Goal: Transaction & Acquisition: Purchase product/service

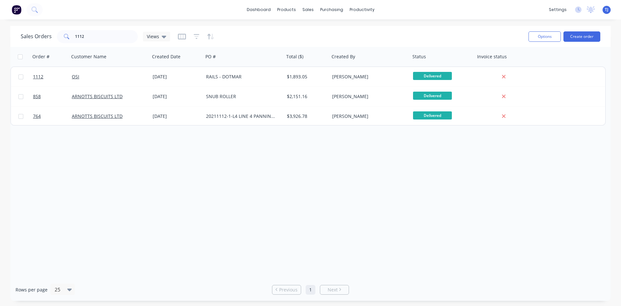
click at [90, 45] on div "Sales Orders 1112 Views Options Create order" at bounding box center [310, 36] width 600 height 21
click at [90, 40] on input "1112" at bounding box center [106, 36] width 63 height 13
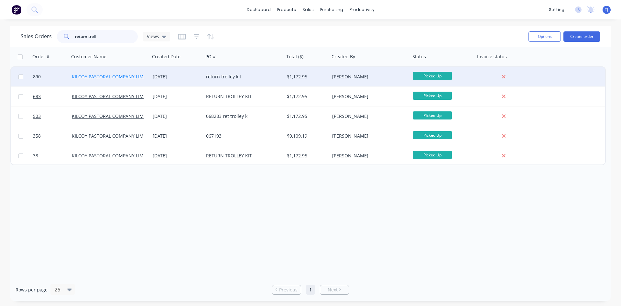
type input "return troll"
click at [123, 77] on link "KILCOY PASTORAL COMPANY LIMITED" at bounding box center [112, 76] width 81 height 6
click at [222, 75] on div "return trolley kit" at bounding box center [242, 76] width 72 height 6
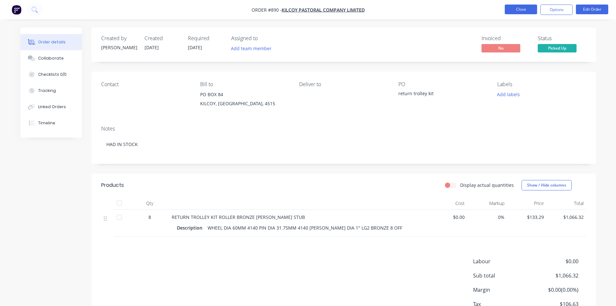
click at [514, 8] on button "Close" at bounding box center [521, 10] width 32 height 10
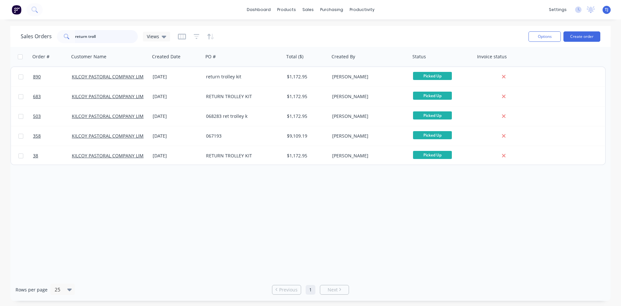
click at [105, 36] on input "return troll" at bounding box center [106, 36] width 63 height 13
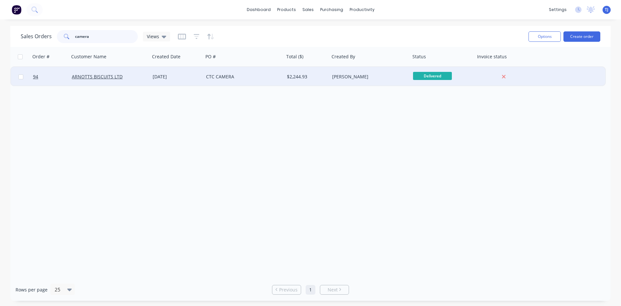
type input "camera"
click at [181, 78] on div "[DATE]" at bounding box center [177, 76] width 48 height 6
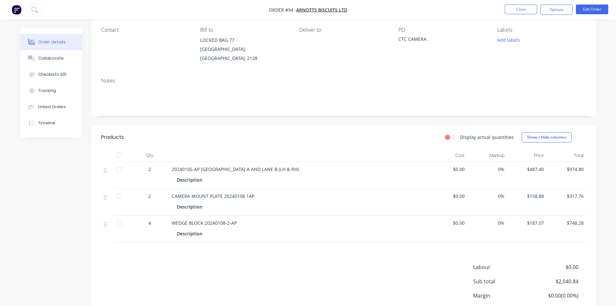
scroll to position [65, 0]
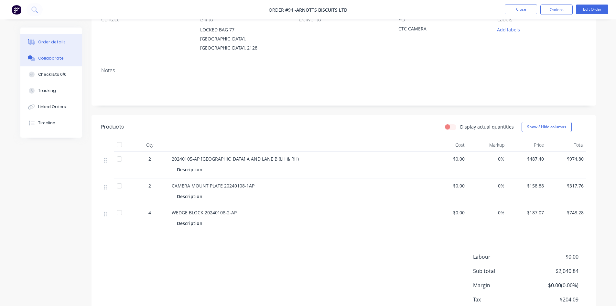
click at [54, 61] on button "Collaborate" at bounding box center [50, 58] width 61 height 16
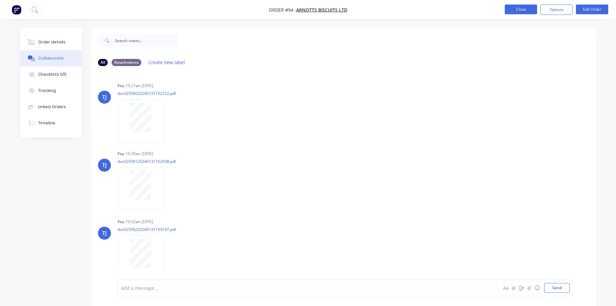
click at [513, 10] on button "Close" at bounding box center [521, 10] width 32 height 10
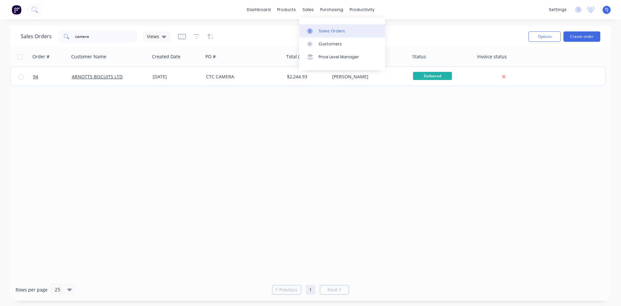
click at [328, 32] on div "Sales Orders" at bounding box center [332, 31] width 27 height 6
click at [299, 31] on div "Product Catalogue" at bounding box center [315, 31] width 40 height 6
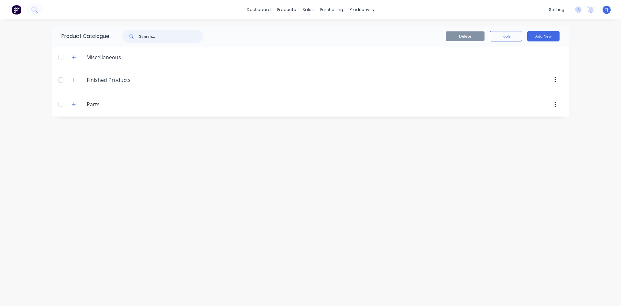
click at [163, 35] on input "text" at bounding box center [171, 36] width 64 height 13
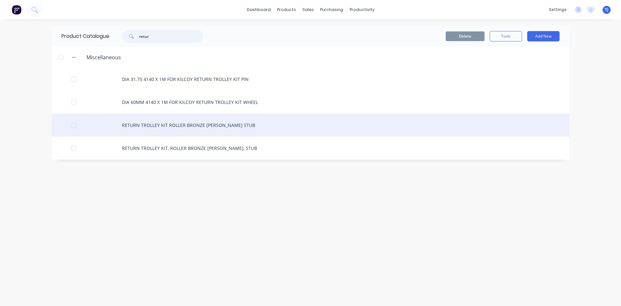
type input "retur"
click at [157, 128] on div "RETURN TROLLEY KIT ROLLER BRONZE [PERSON_NAME] STUB" at bounding box center [310, 125] width 517 height 23
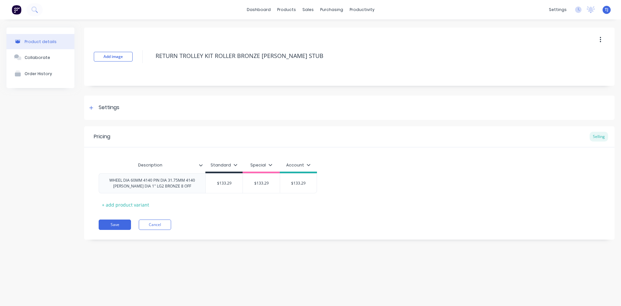
type textarea "x"
click at [44, 55] on div "Collaborate" at bounding box center [38, 57] width 26 height 5
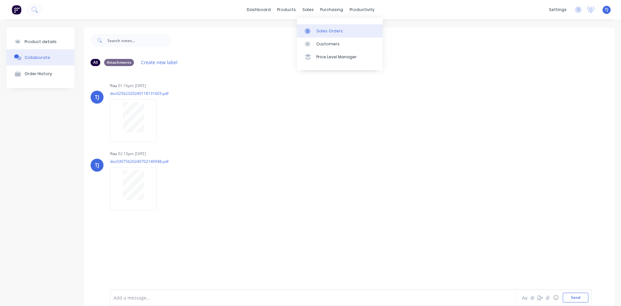
click at [322, 30] on div "Sales Orders" at bounding box center [329, 31] width 27 height 6
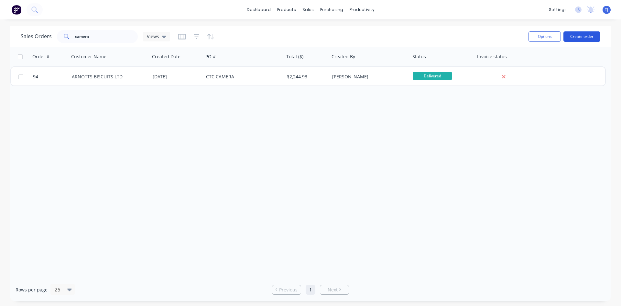
click at [593, 39] on button "Create order" at bounding box center [581, 36] width 37 height 10
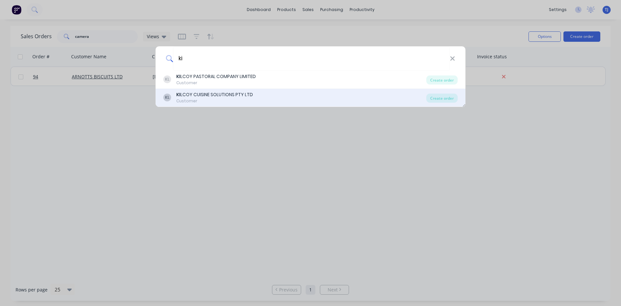
type input "ki"
click at [314, 89] on div "KL KI LCOY CUISINE SOLUTIONS PTY LTD Customer Create order" at bounding box center [311, 98] width 310 height 18
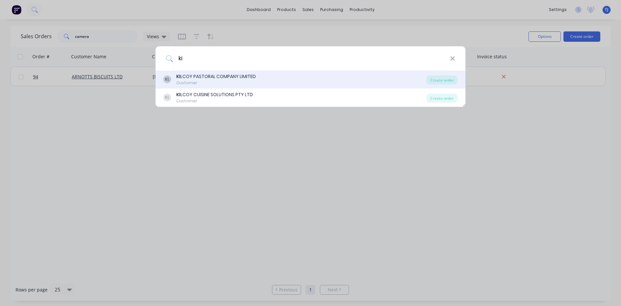
click at [264, 79] on div "KL KI LCOY PASTORAL COMPANY LIMITED Customer" at bounding box center [294, 79] width 263 height 13
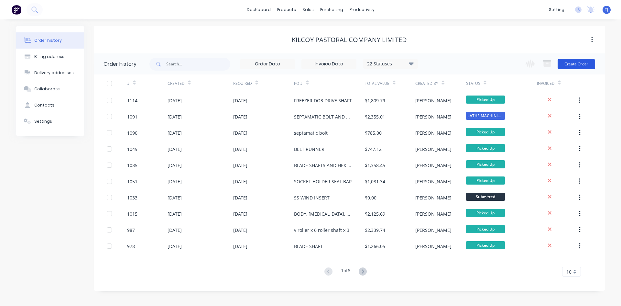
click at [588, 64] on button "Create Order" at bounding box center [577, 64] width 38 height 10
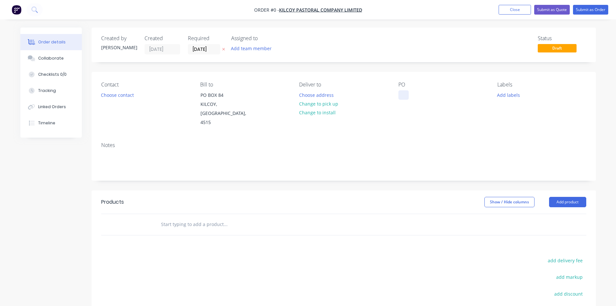
click at [407, 98] on div at bounding box center [403, 94] width 10 height 9
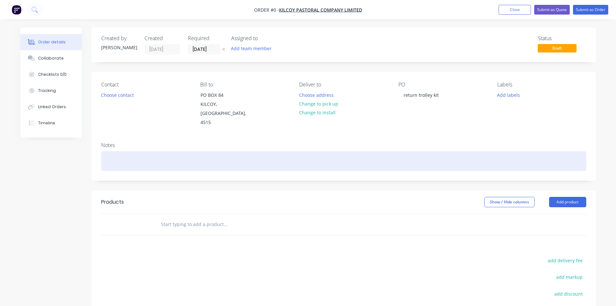
click at [123, 148] on div "Order details Collaborate Checklists 0/0 Tracking Linked Orders Timeline Order …" at bounding box center [308, 213] width 589 height 373
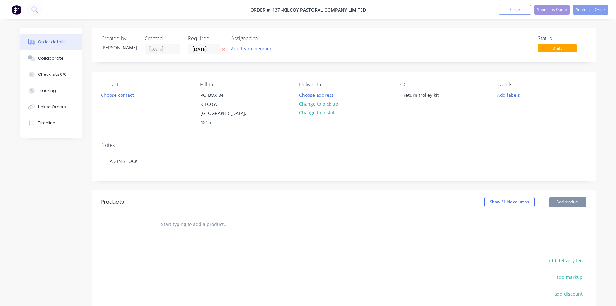
click at [168, 218] on input "text" at bounding box center [225, 224] width 129 height 13
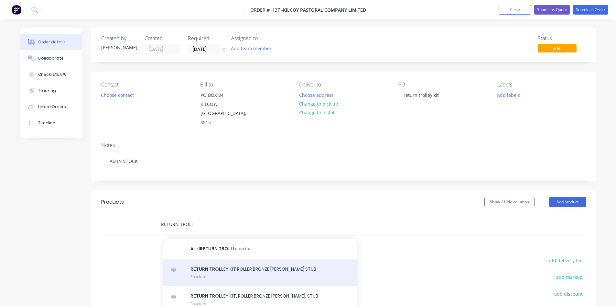
type input "RETURN TROLL"
click at [206, 267] on div "RETURN TROLL EY KIT ROLLER BRONZE [PERSON_NAME] STUB Product" at bounding box center [260, 272] width 194 height 27
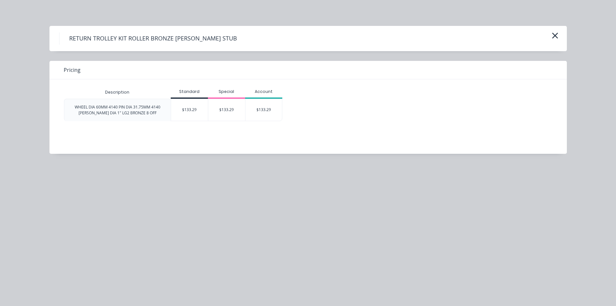
click at [185, 114] on div "$133.29" at bounding box center [189, 110] width 37 height 22
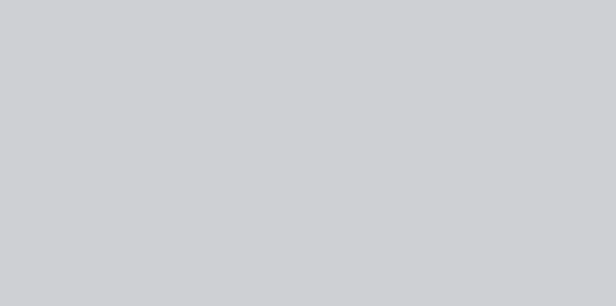
type input "$133.29"
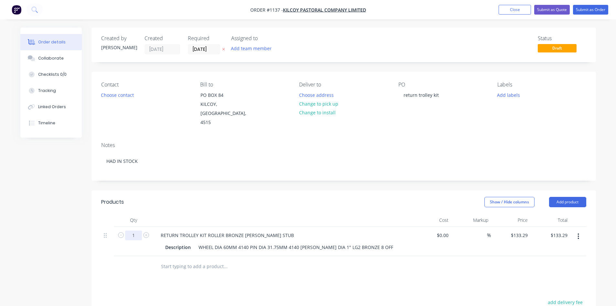
click at [134, 230] on input "1" at bounding box center [133, 235] width 17 height 10
type input "8"
type input "$1,066.32"
click at [595, 10] on button "Submit as Order" at bounding box center [590, 10] width 35 height 10
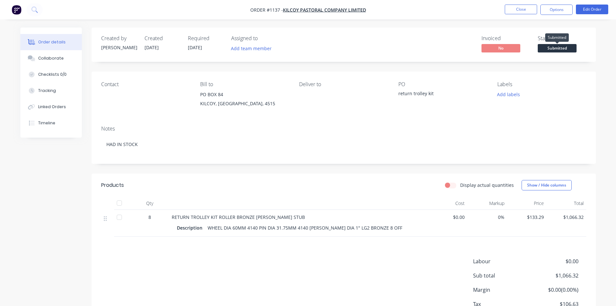
click at [568, 46] on span "Submitted" at bounding box center [557, 48] width 39 height 8
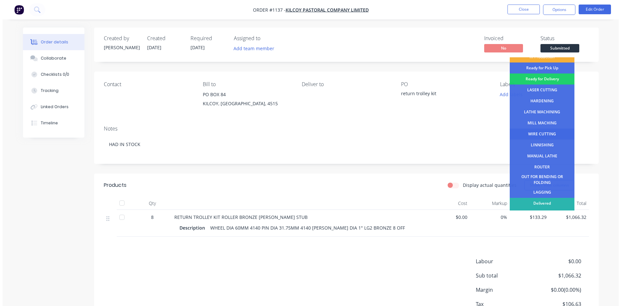
scroll to position [26, 0]
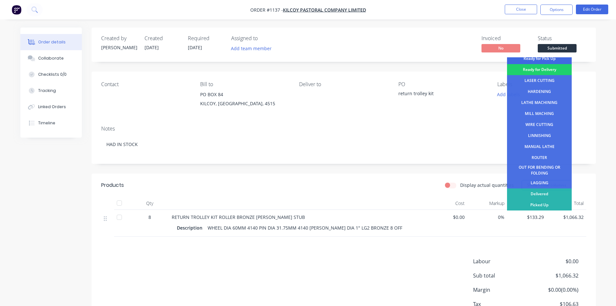
click at [546, 61] on div "Ready for Pick Up" at bounding box center [539, 58] width 65 height 11
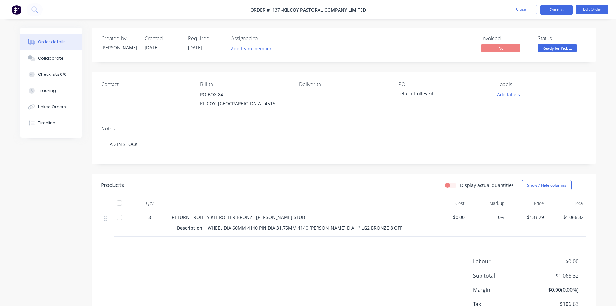
click at [559, 7] on button "Options" at bounding box center [556, 10] width 32 height 10
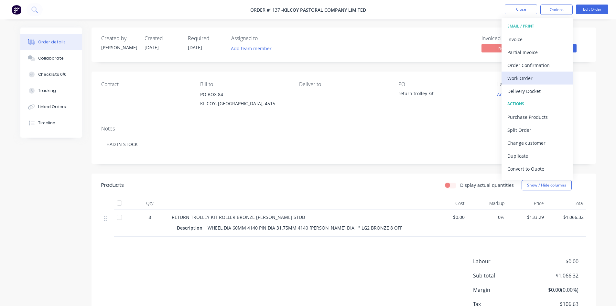
click at [523, 77] on div "Work Order" at bounding box center [537, 77] width 60 height 9
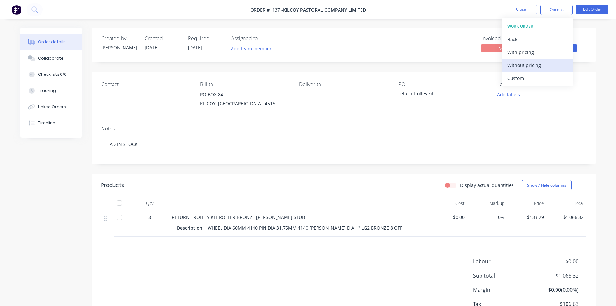
click at [520, 64] on div "Without pricing" at bounding box center [537, 64] width 60 height 9
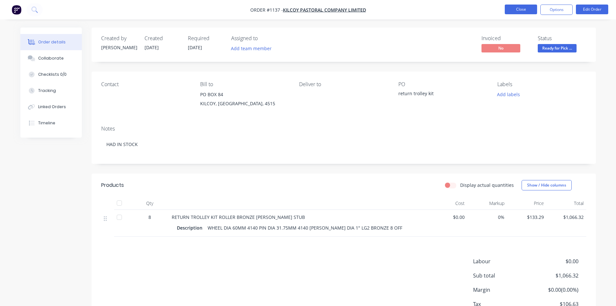
click at [514, 10] on button "Close" at bounding box center [521, 10] width 32 height 10
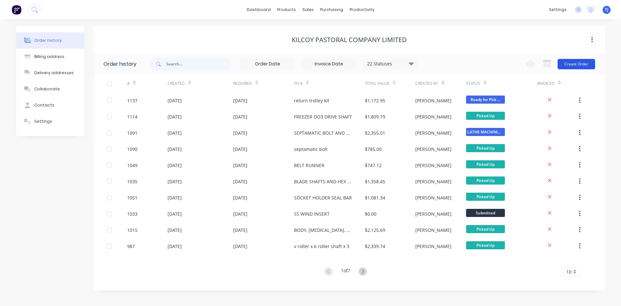
click at [577, 65] on button "Create Order" at bounding box center [577, 64] width 38 height 10
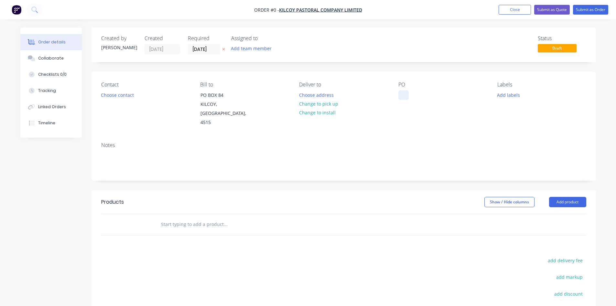
click at [403, 93] on div at bounding box center [403, 94] width 10 height 9
click at [417, 95] on div "RETRUN TROLLEY KIT" at bounding box center [426, 94] width 56 height 9
click at [403, 95] on div "RETURN TROLLEY KIT" at bounding box center [426, 94] width 56 height 9
click at [176, 218] on div "Order details Collaborate Checklists 0/0 Tracking Linked Orders Timeline Order …" at bounding box center [308, 213] width 589 height 373
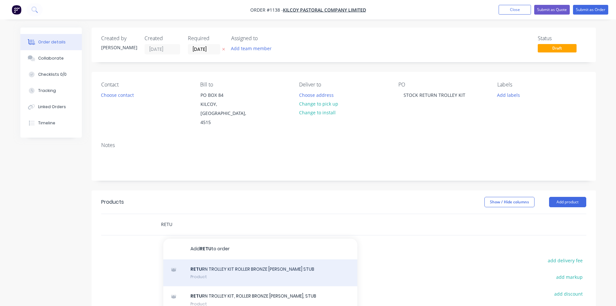
type input "RETU"
click at [228, 264] on div "RETU RN TROLLEY KIT ROLLER BRONZE [PERSON_NAME] STUB Product" at bounding box center [260, 272] width 194 height 27
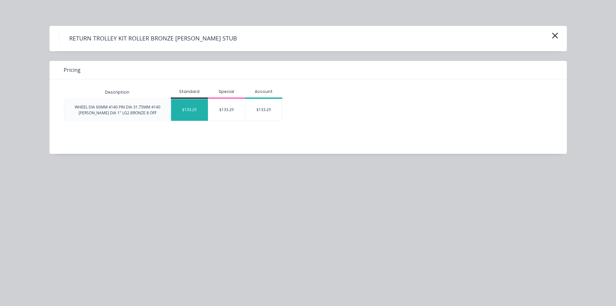
click at [188, 109] on div "$133.29" at bounding box center [189, 110] width 37 height 22
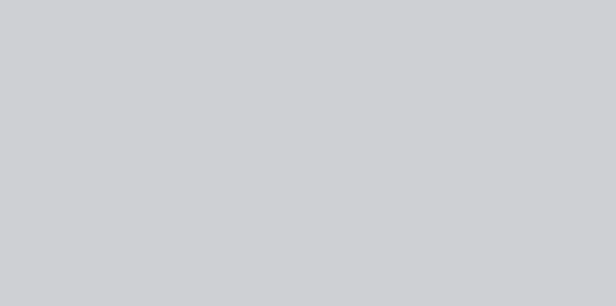
type input "$133.29"
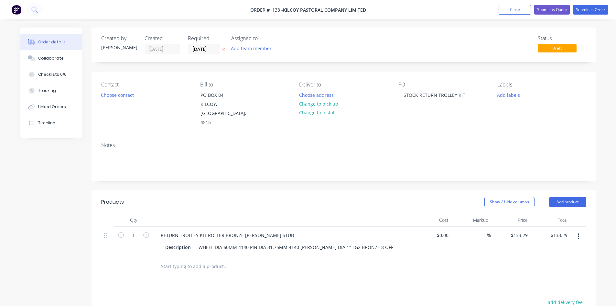
click at [137, 231] on div "1" at bounding box center [133, 240] width 39 height 29
click at [135, 230] on input "1" at bounding box center [133, 235] width 17 height 10
type input "24"
type input "$3,198.96"
click at [590, 11] on button "Submit as Order" at bounding box center [590, 10] width 35 height 10
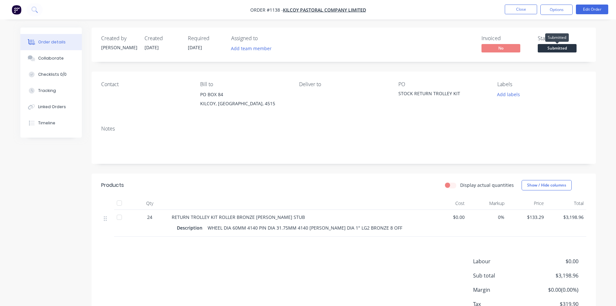
click at [566, 45] on span "Submitted" at bounding box center [557, 48] width 39 height 8
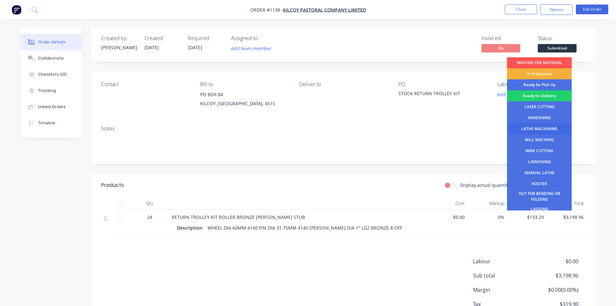
click at [554, 127] on div "LATHE MACHINING" at bounding box center [539, 128] width 65 height 11
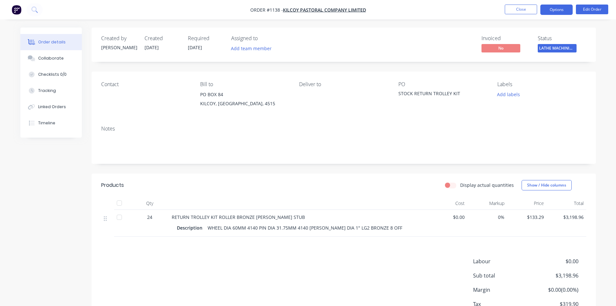
click at [559, 9] on button "Options" at bounding box center [556, 10] width 32 height 10
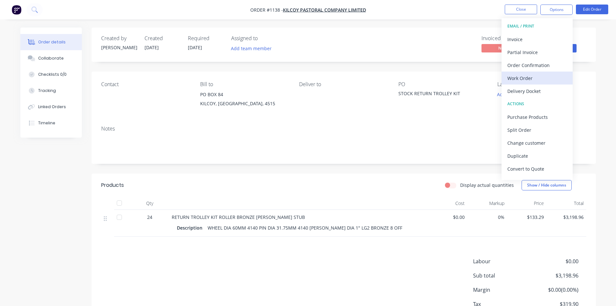
click at [523, 80] on div "Work Order" at bounding box center [537, 77] width 60 height 9
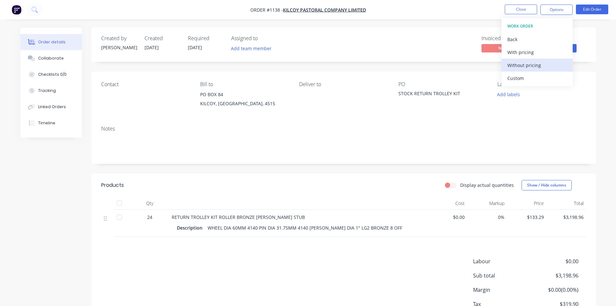
click at [527, 66] on div "Without pricing" at bounding box center [537, 64] width 60 height 9
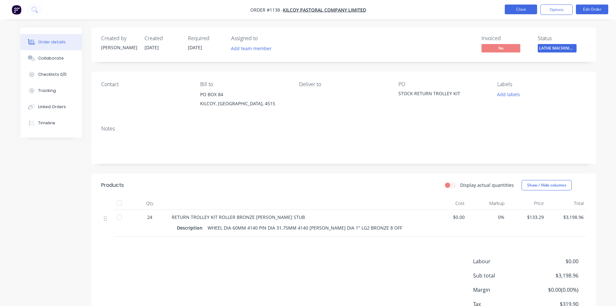
click at [525, 7] on button "Close" at bounding box center [521, 10] width 32 height 10
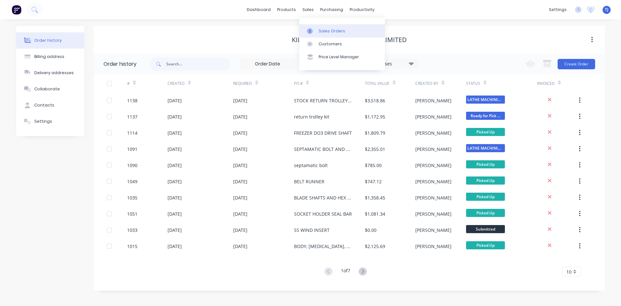
click at [323, 30] on div "Sales Orders" at bounding box center [332, 31] width 27 height 6
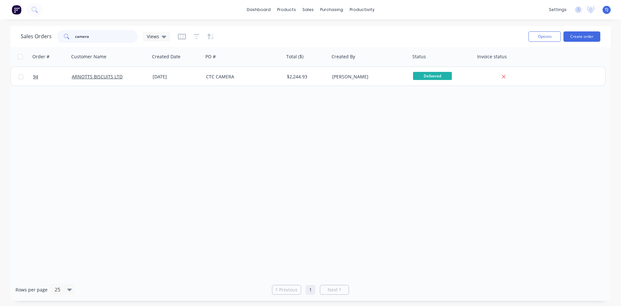
click at [104, 36] on input "camera" at bounding box center [106, 36] width 63 height 13
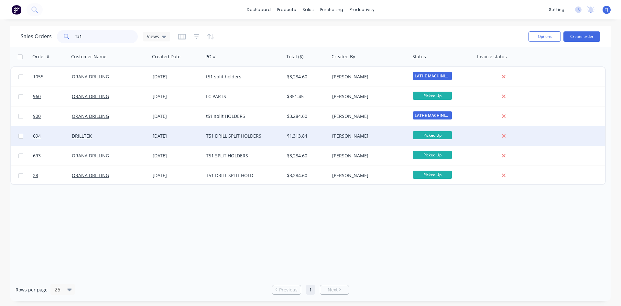
type input "T51"
click at [224, 136] on div "T51 DRILL SPLIT HOLDERS" at bounding box center [242, 136] width 72 height 6
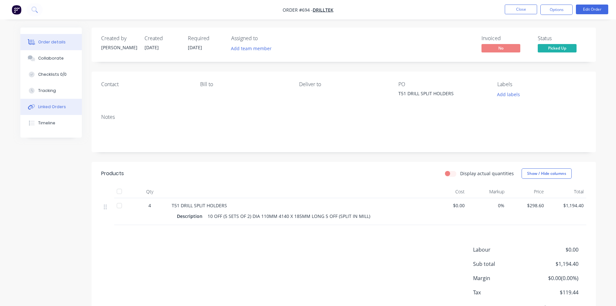
click at [55, 108] on div "Linked Orders" at bounding box center [52, 107] width 28 height 6
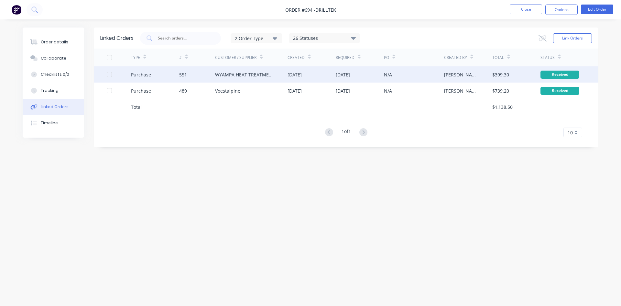
click at [231, 75] on div "WYAMPA HEAT TREATMENT" at bounding box center [245, 74] width 60 height 7
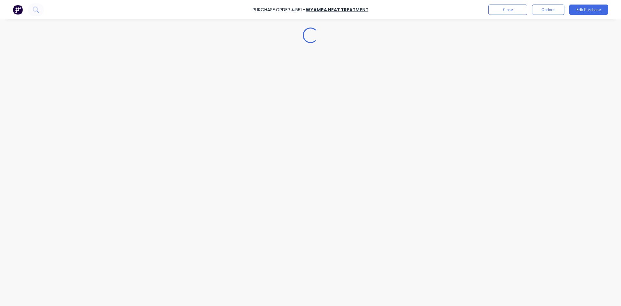
type textarea "x"
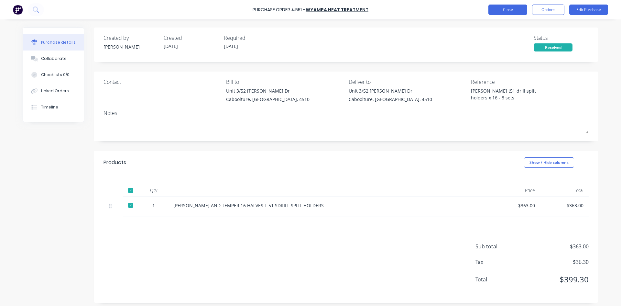
click at [503, 9] on button "Close" at bounding box center [507, 10] width 39 height 10
